Goal: Obtain resource: Download file/media

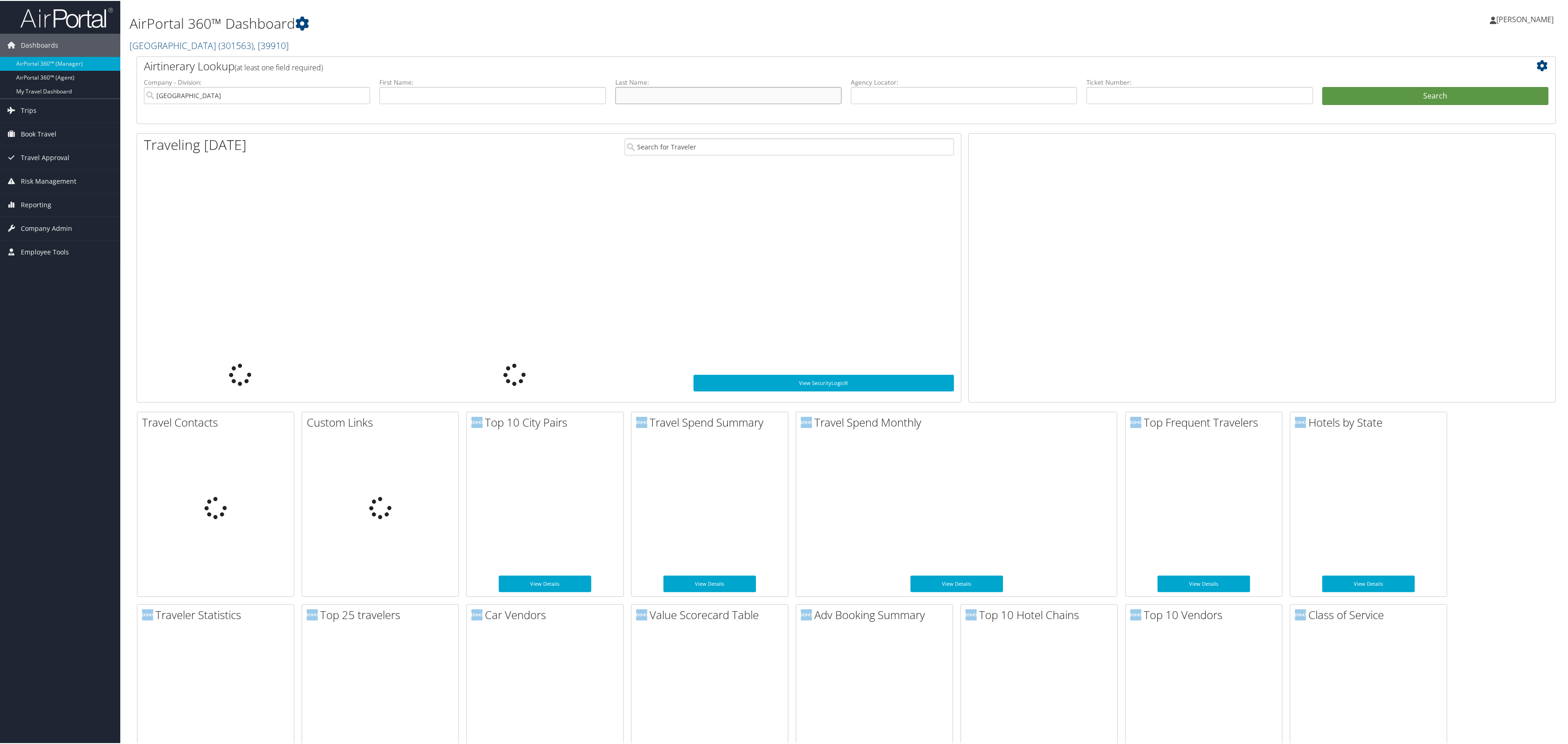
click at [676, 104] on input "text" at bounding box center [729, 94] width 226 height 17
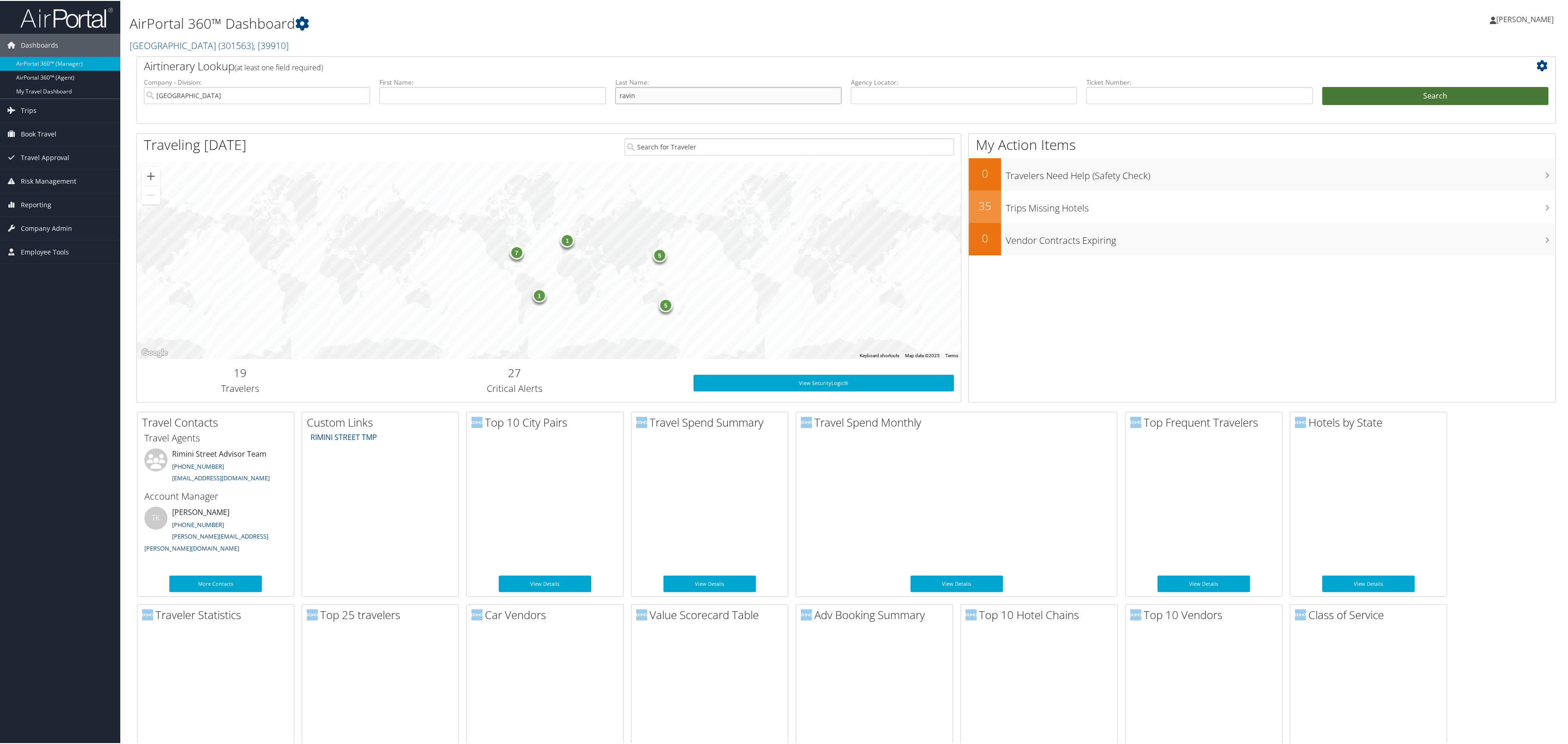
type input "ravin"
click at [1356, 105] on button "Search" at bounding box center [1435, 95] width 226 height 18
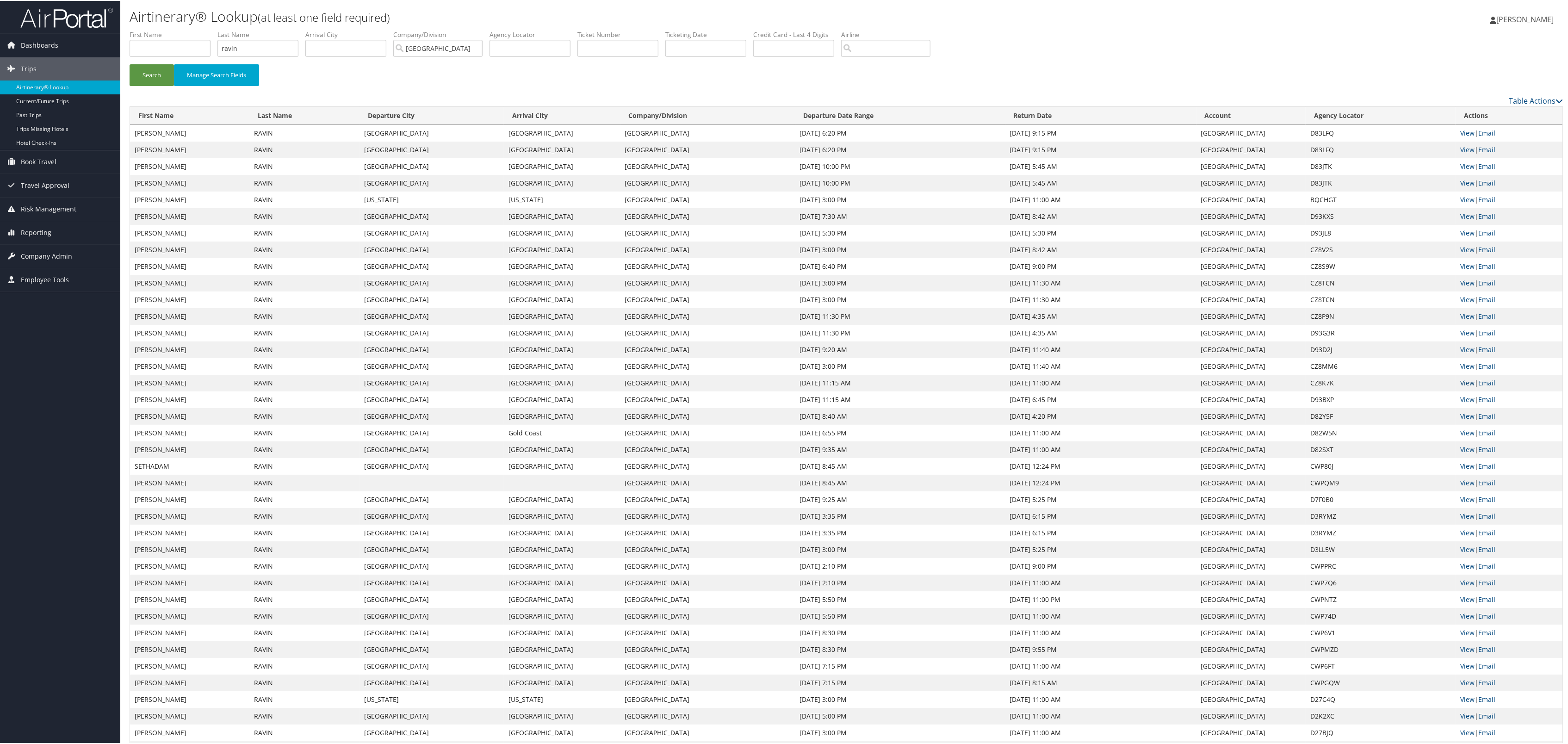
click at [1465, 387] on link "View" at bounding box center [1468, 382] width 15 height 9
click at [1468, 353] on link "View" at bounding box center [1468, 349] width 15 height 9
click at [1471, 337] on link "View" at bounding box center [1468, 332] width 15 height 9
click at [1460, 370] on link "View" at bounding box center [1468, 365] width 15 height 9
click at [171, 56] on input "text" at bounding box center [170, 47] width 81 height 17
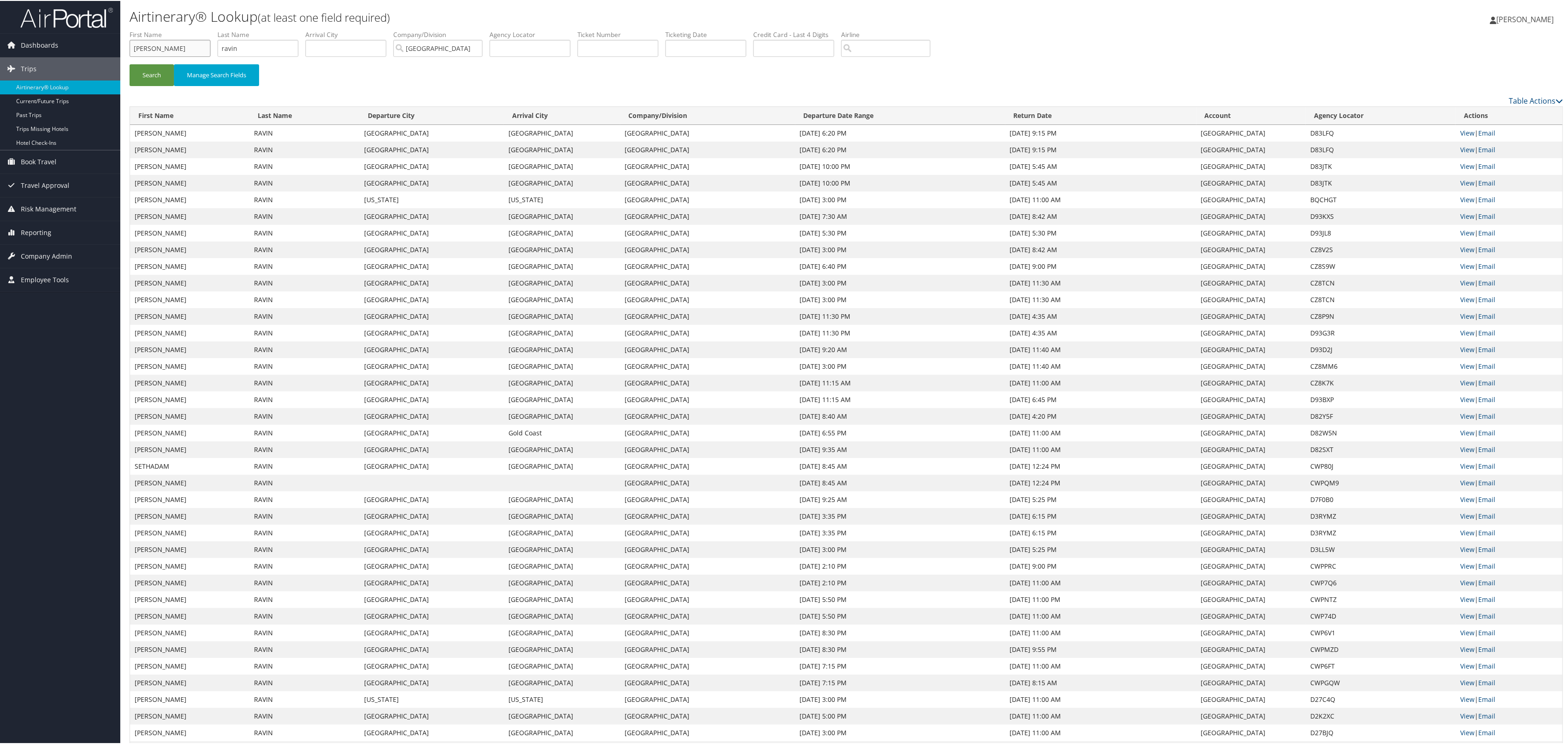
type input "seth"
click at [130, 63] on button "Search" at bounding box center [152, 74] width 44 height 22
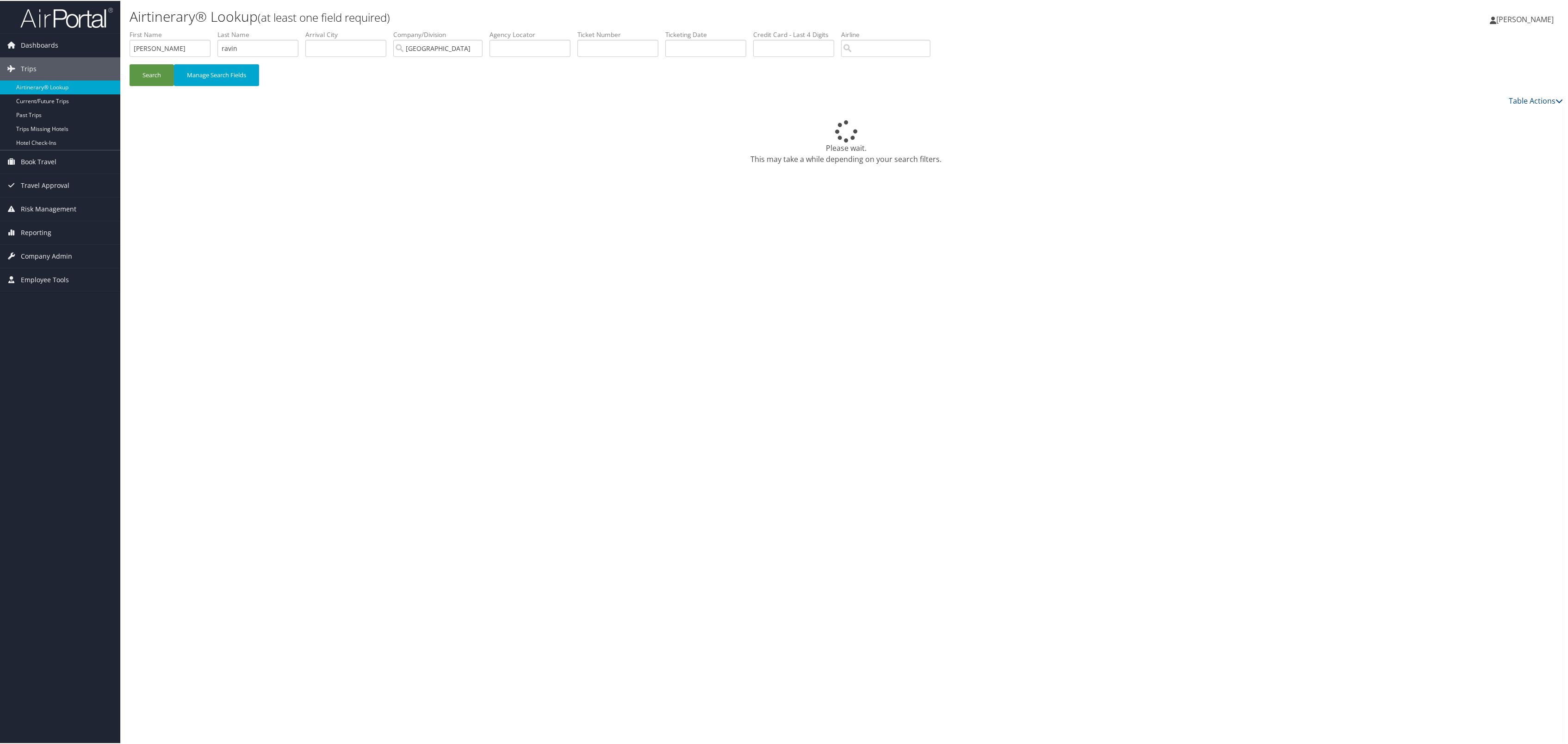
click at [1251, 58] on div "Search Manage Search Fields" at bounding box center [846, 61] width 1447 height 65
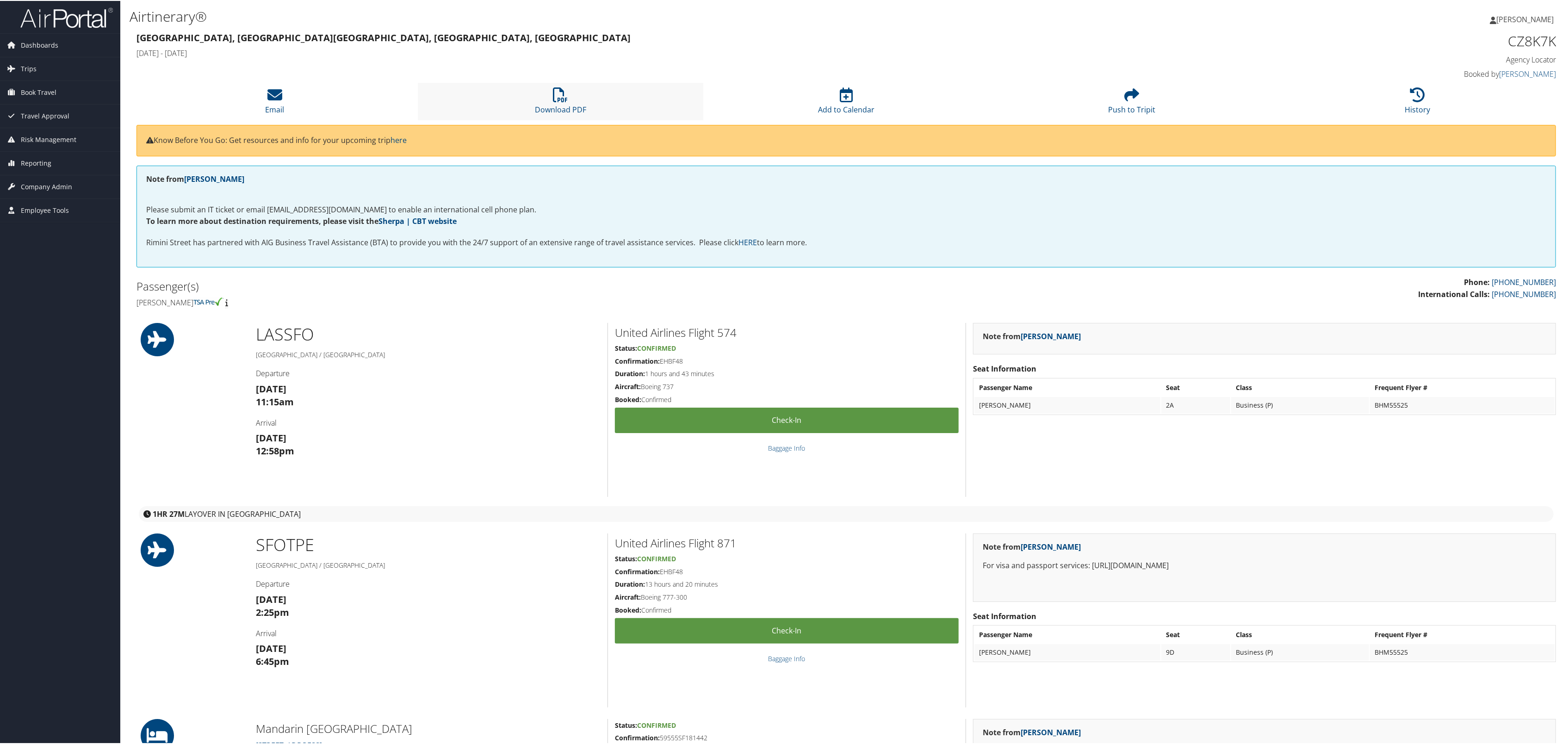
click at [545, 119] on li "Download PDF" at bounding box center [561, 101] width 286 height 38
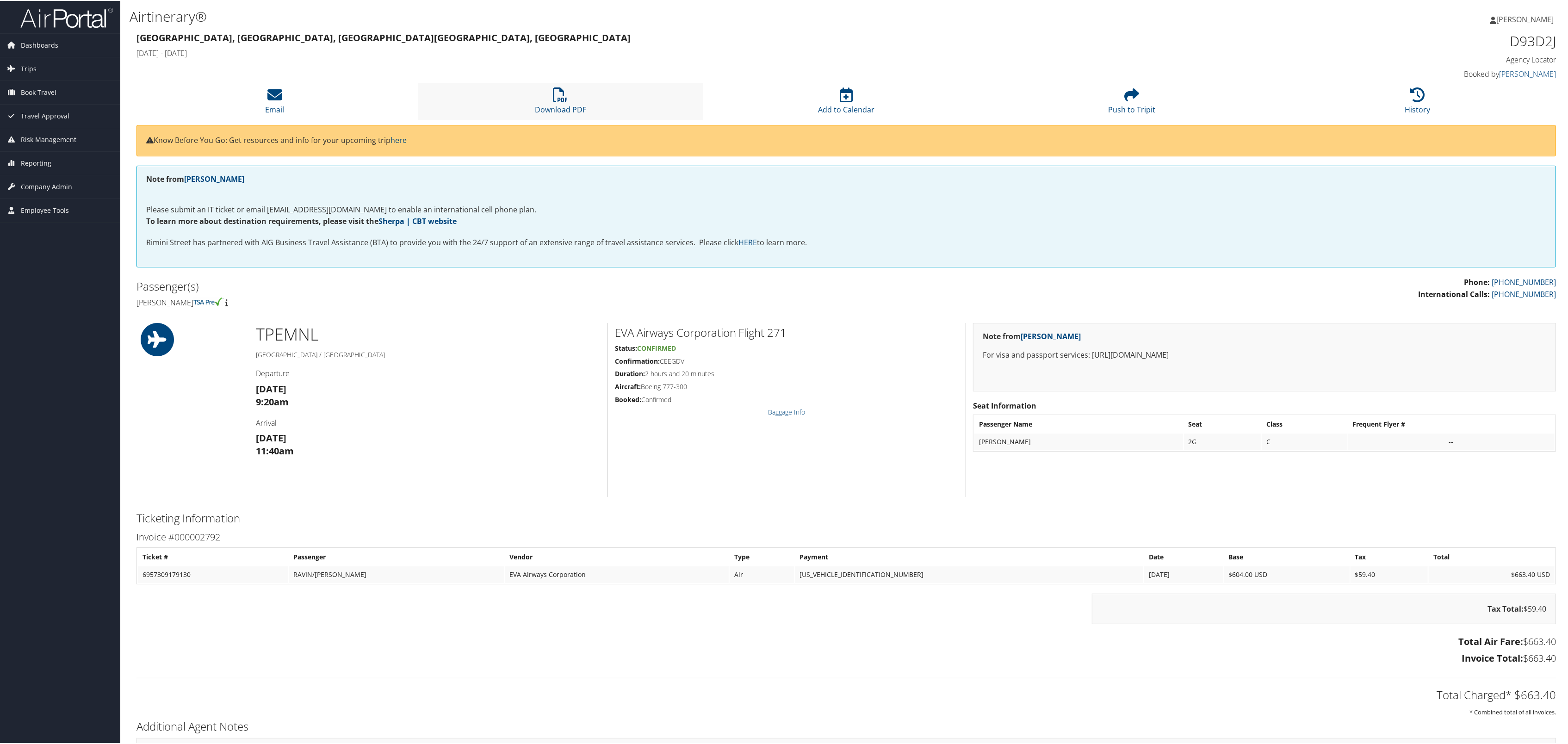
click at [548, 119] on li "Download PDF" at bounding box center [561, 101] width 286 height 38
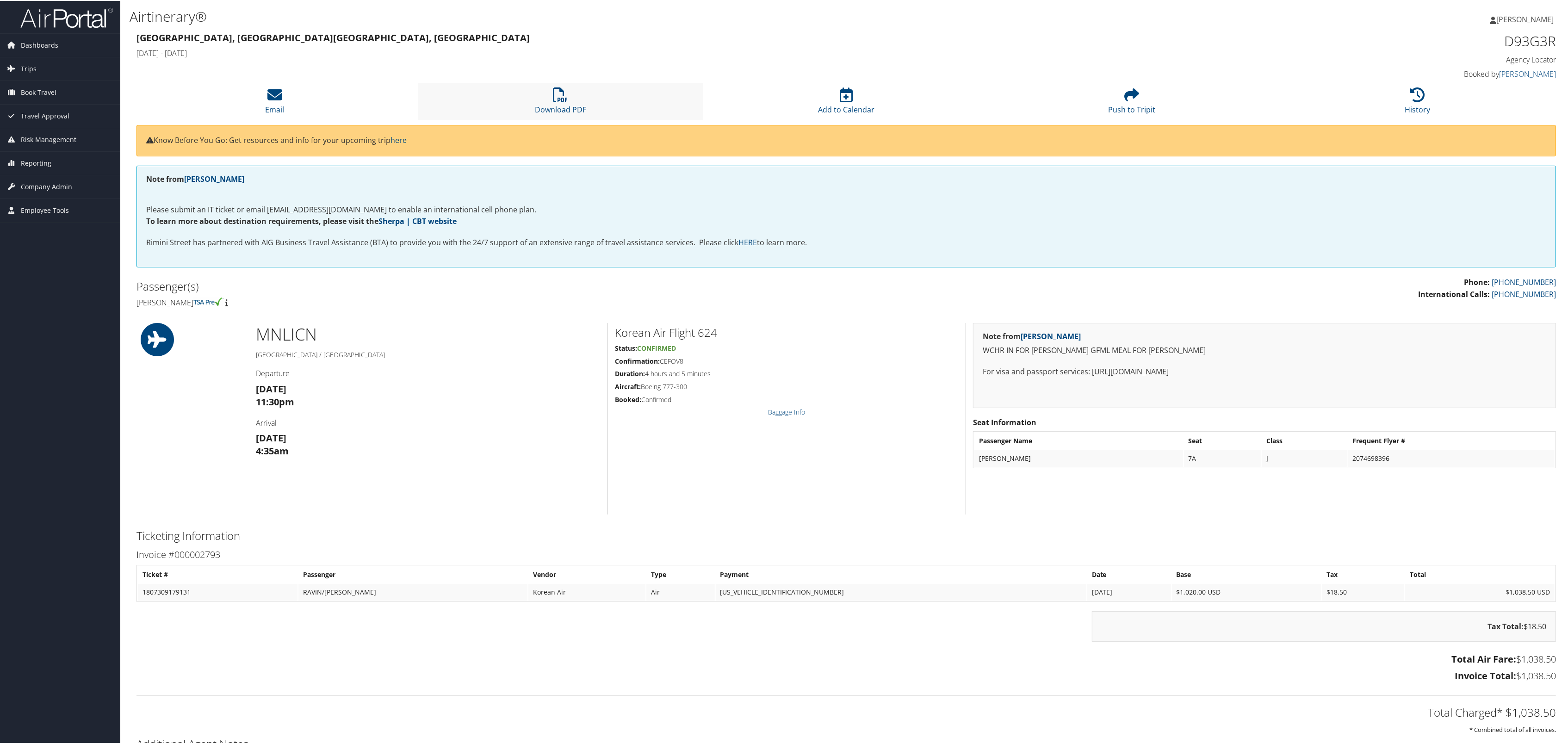
click at [565, 119] on li "Download PDF" at bounding box center [561, 101] width 286 height 38
